Goal: Task Accomplishment & Management: Complete application form

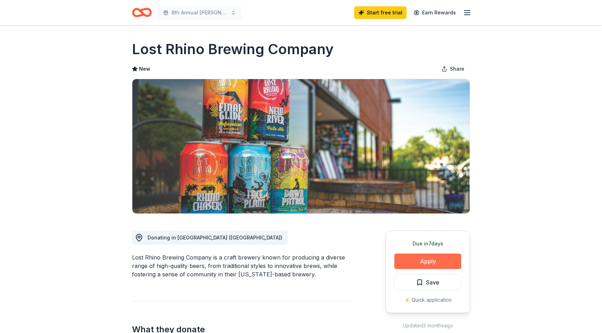
click at [411, 258] on button "Apply" at bounding box center [427, 261] width 67 height 15
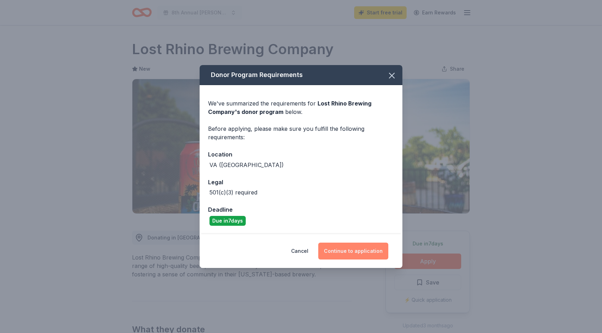
click at [356, 251] on button "Continue to application" at bounding box center [353, 251] width 70 height 17
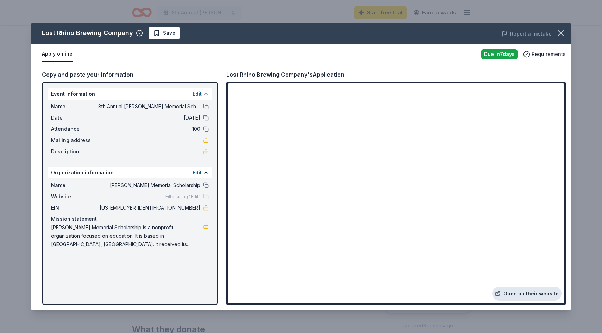
click at [537, 295] on link "Open on their website" at bounding box center [526, 294] width 69 height 14
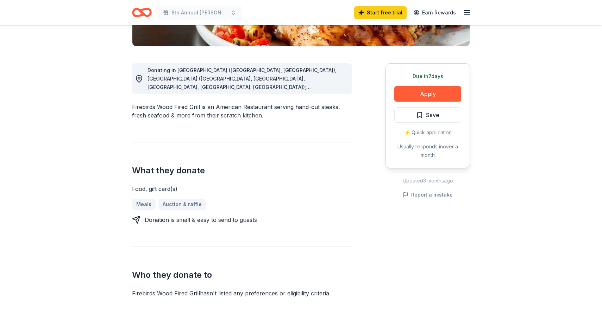
scroll to position [166, 0]
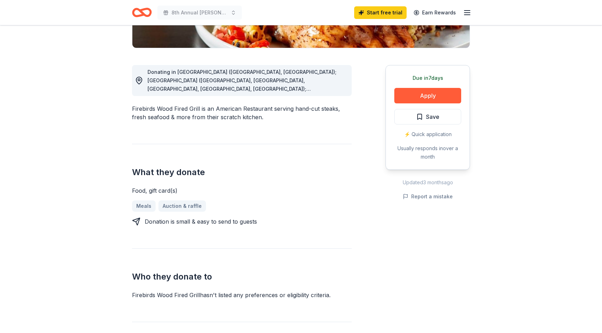
click at [322, 86] on div "Donating in [GEOGRAPHIC_DATA] ([GEOGRAPHIC_DATA], [GEOGRAPHIC_DATA]); [GEOGRAPH…" at bounding box center [247, 80] width 199 height 25
drag, startPoint x: 311, startPoint y: 84, endPoint x: 375, endPoint y: 100, distance: 65.5
click at [375, 100] on div "Donating in [GEOGRAPHIC_DATA] ([GEOGRAPHIC_DATA], [GEOGRAPHIC_DATA]); [GEOGRAPH…" at bounding box center [301, 253] width 338 height 410
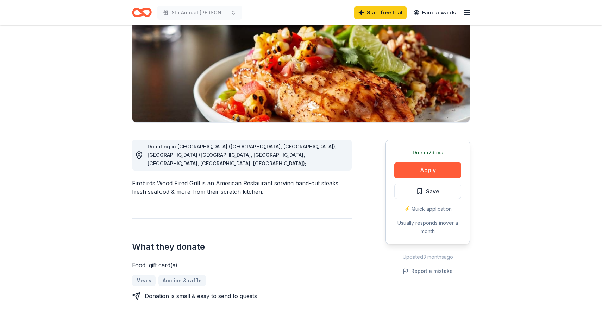
scroll to position [0, 0]
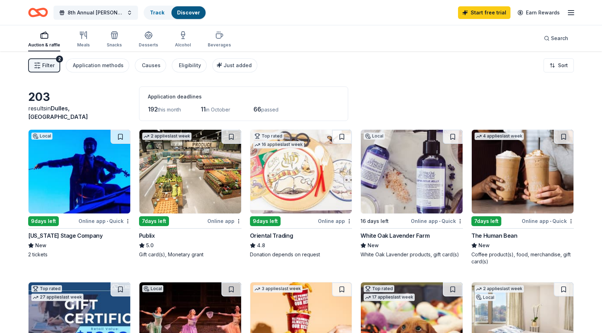
click at [58, 69] on button "Filter 2" at bounding box center [44, 65] width 32 height 14
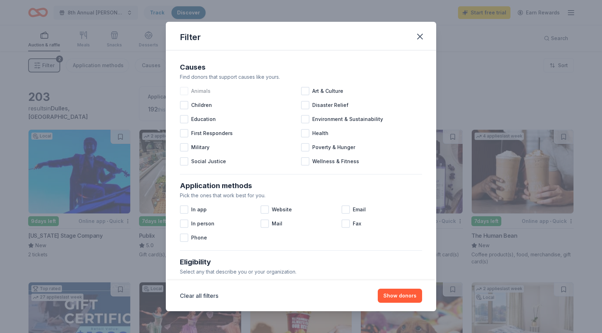
scroll to position [103, 0]
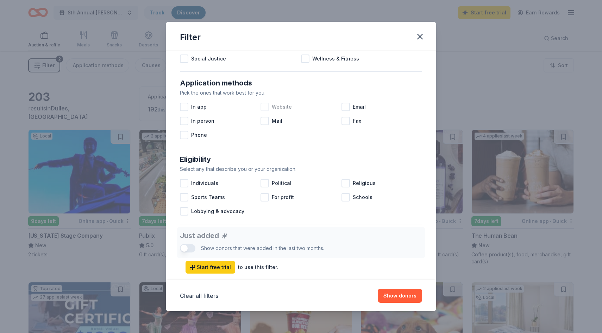
click at [283, 109] on span "Website" at bounding box center [282, 107] width 20 height 8
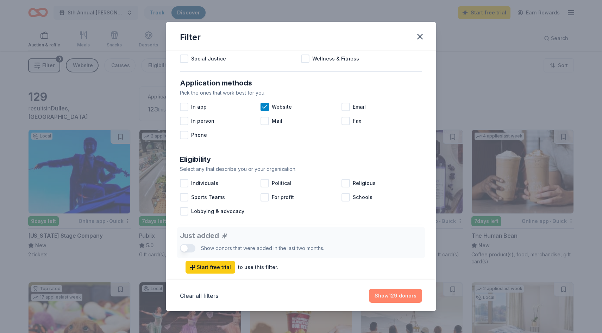
click at [390, 297] on button "Show 129 donors" at bounding box center [395, 296] width 53 height 14
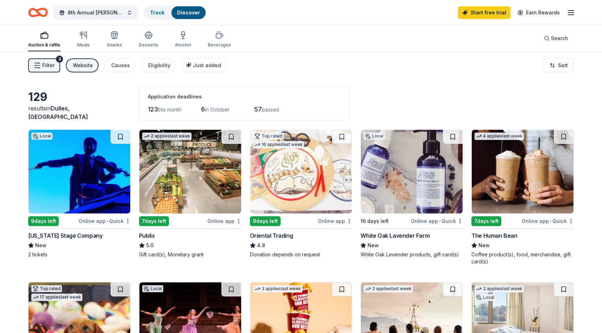
click at [54, 65] on span "Filter" at bounding box center [48, 65] width 12 height 8
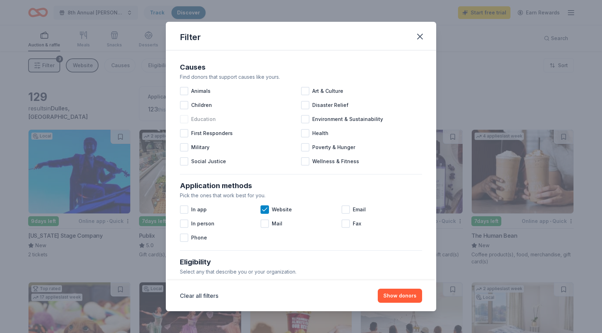
click at [195, 122] on span "Education" at bounding box center [203, 119] width 25 height 8
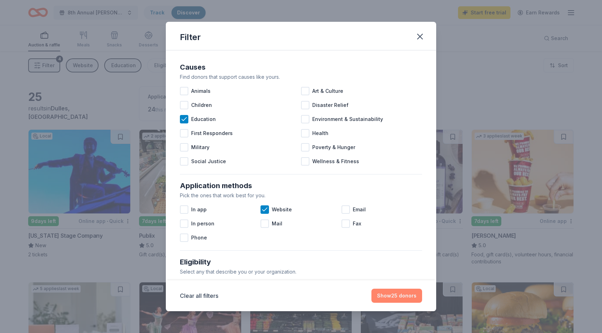
click at [399, 296] on button "Show 25 donors" at bounding box center [396, 296] width 51 height 14
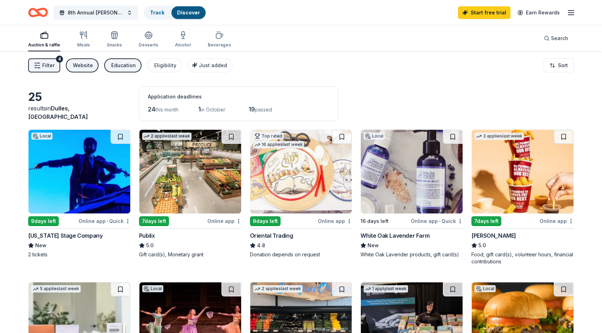
click at [57, 64] on button "Filter 4" at bounding box center [44, 65] width 32 height 14
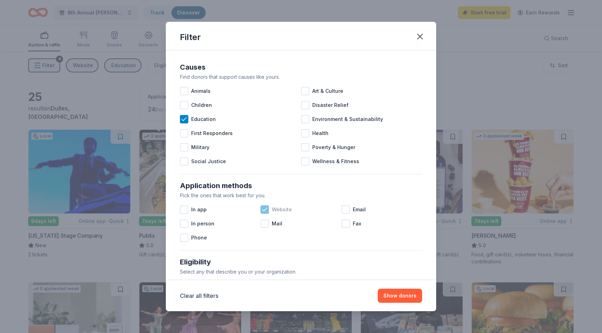
click at [276, 207] on span "Website" at bounding box center [282, 210] width 20 height 8
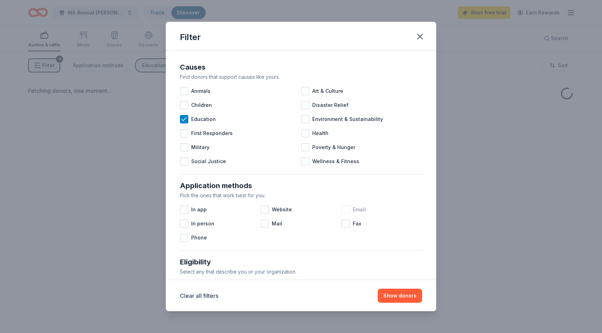
click at [354, 210] on span "Email" at bounding box center [359, 210] width 13 height 8
click at [411, 296] on button "Show donors" at bounding box center [400, 296] width 44 height 14
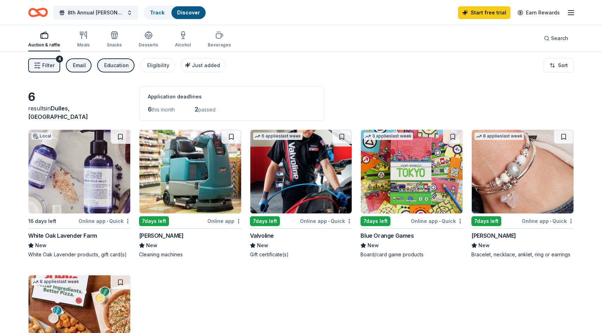
click at [50, 67] on span "Filter" at bounding box center [48, 65] width 12 height 8
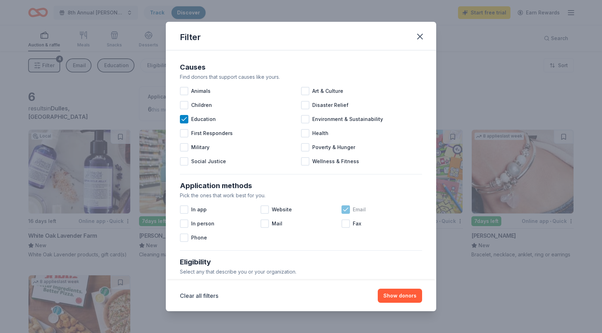
click at [351, 208] on div "Email" at bounding box center [382, 210] width 81 height 14
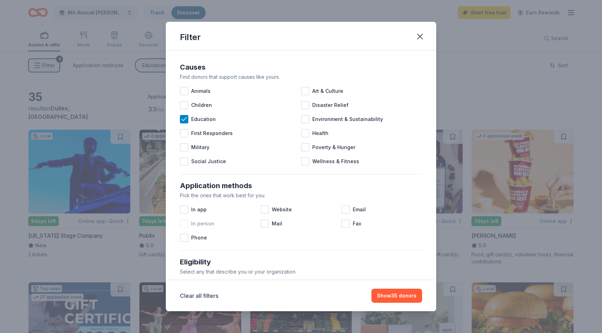
click at [192, 219] on div "In person" at bounding box center [220, 224] width 81 height 14
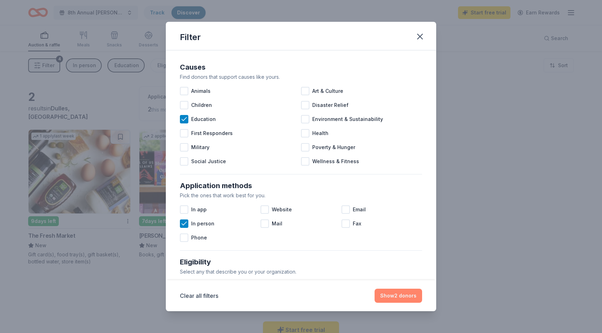
click at [407, 298] on button "Show 2 donors" at bounding box center [399, 296] width 48 height 14
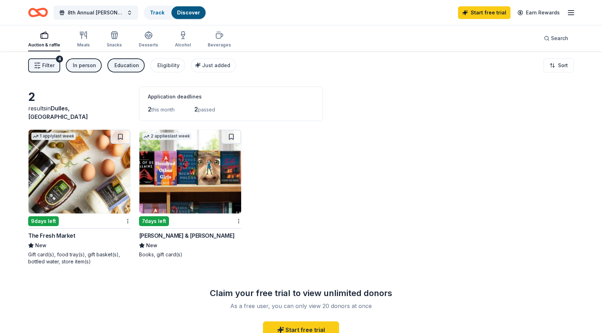
click at [54, 69] on span "Filter" at bounding box center [48, 65] width 12 height 8
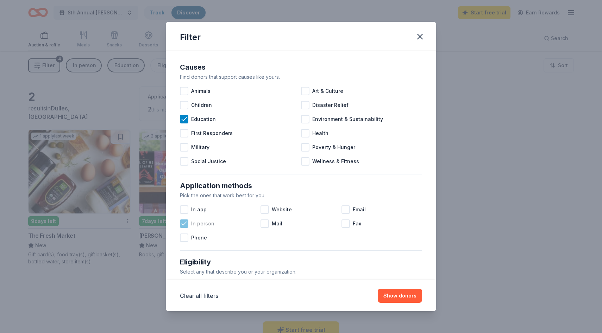
click at [187, 220] on div at bounding box center [184, 224] width 8 height 8
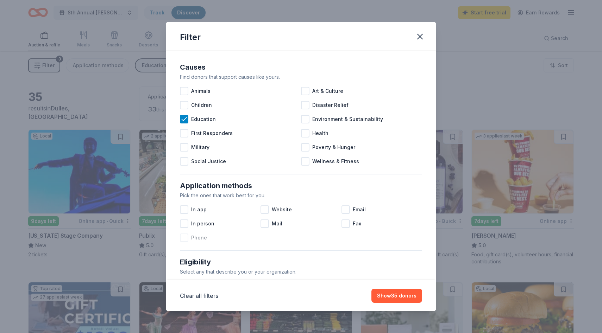
click at [194, 241] on span "Phone" at bounding box center [199, 238] width 16 height 8
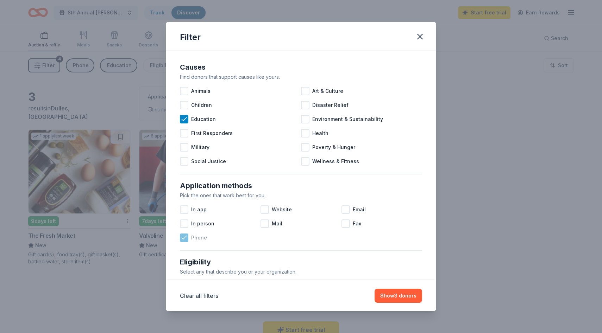
click at [200, 237] on span "Phone" at bounding box center [199, 238] width 16 height 8
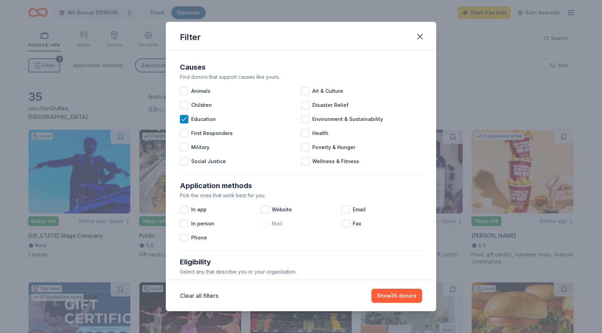
click at [277, 225] on span "Mail" at bounding box center [277, 224] width 11 height 8
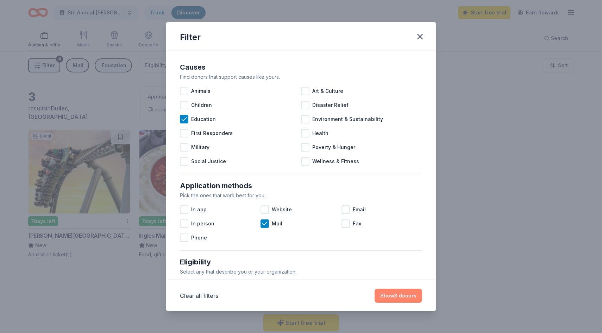
click at [408, 299] on button "Show 3 donors" at bounding box center [399, 296] width 48 height 14
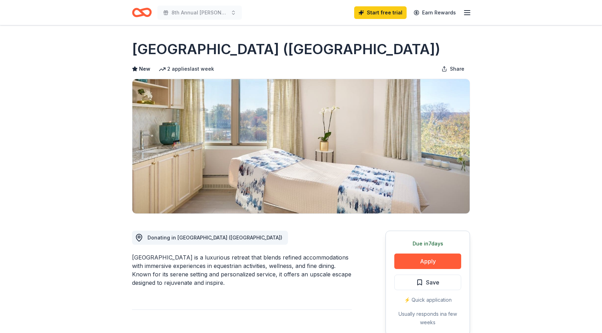
scroll to position [65, 0]
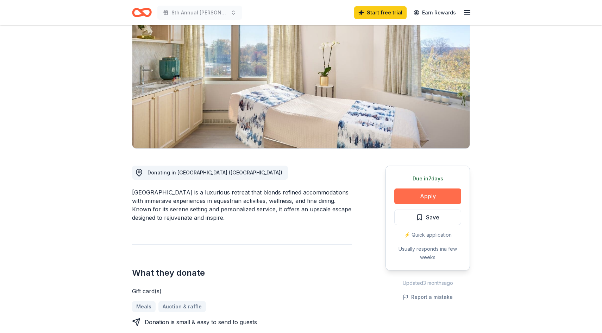
click at [414, 195] on button "Apply" at bounding box center [427, 196] width 67 height 15
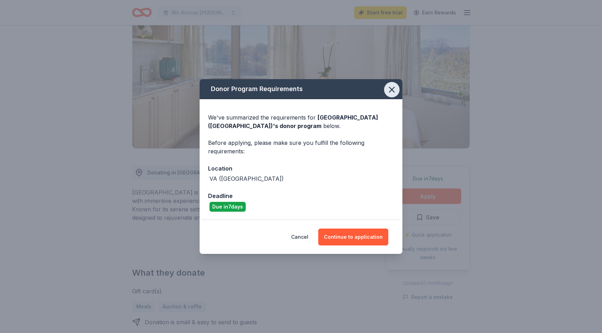
click at [388, 89] on icon "button" at bounding box center [392, 90] width 10 height 10
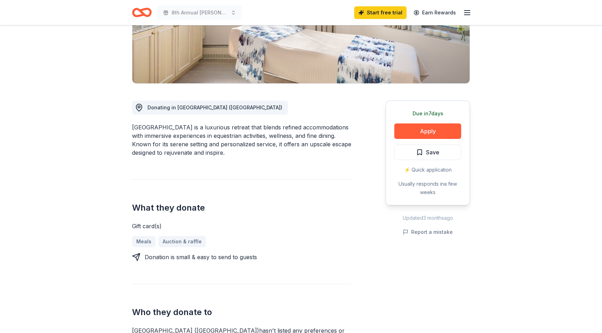
scroll to position [61, 0]
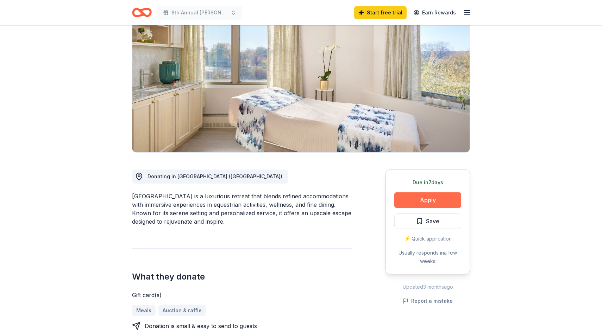
click at [412, 198] on button "Apply" at bounding box center [427, 200] width 67 height 15
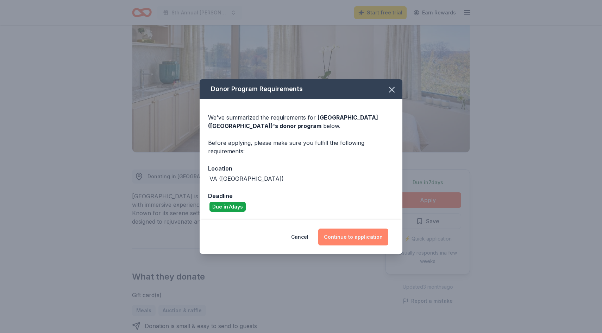
click at [346, 237] on button "Continue to application" at bounding box center [353, 237] width 70 height 17
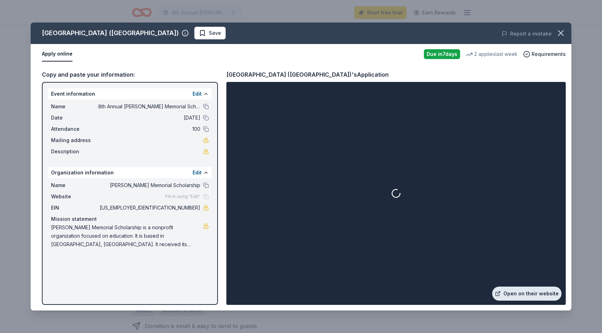
click at [526, 292] on link "Open on their website" at bounding box center [526, 294] width 69 height 14
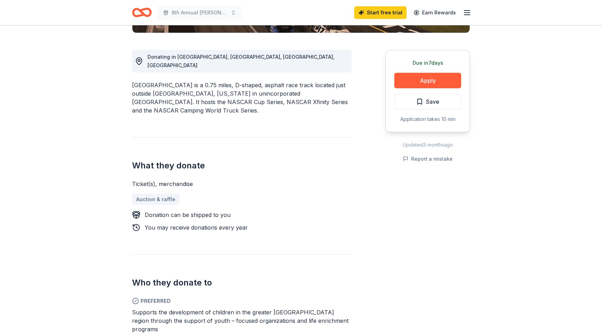
scroll to position [204, 0]
